Goal: Task Accomplishment & Management: Manage account settings

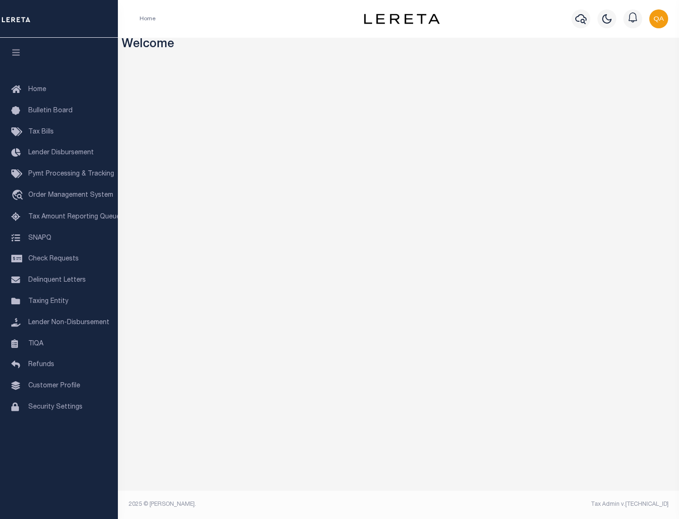
click at [59, 259] on span "Check Requests" at bounding box center [53, 259] width 50 height 7
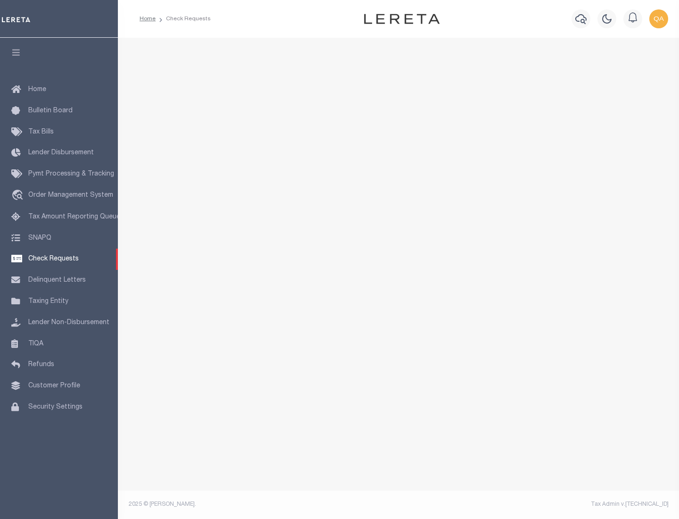
select select "50"
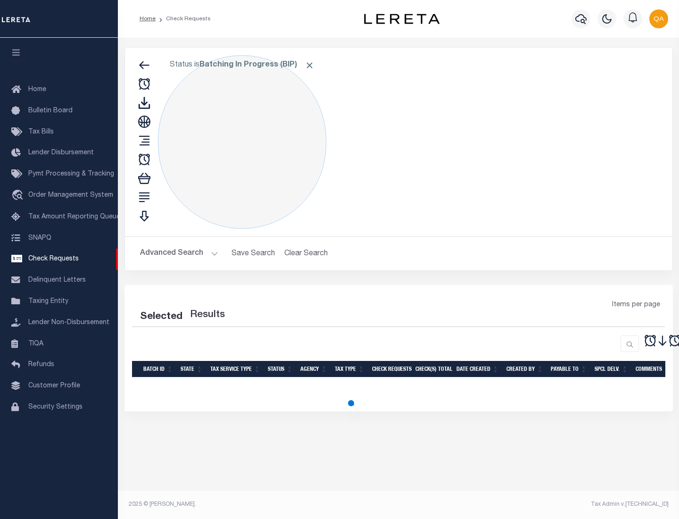
select select "50"
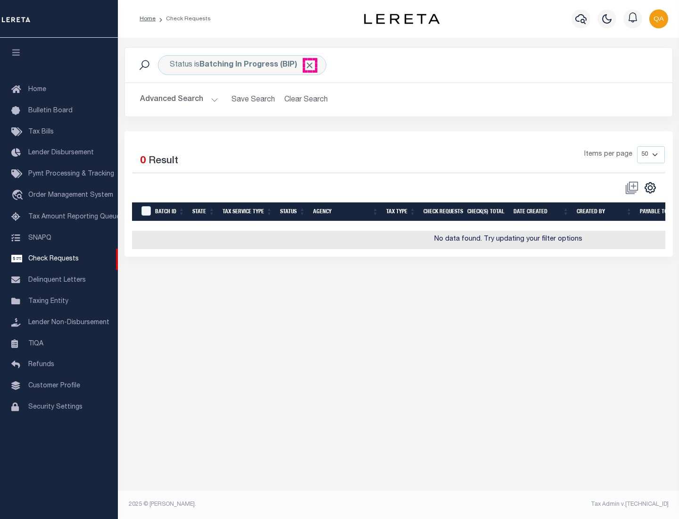
click at [310, 65] on span "Click to Remove" at bounding box center [310, 65] width 10 height 10
